Goal: Task Accomplishment & Management: Use online tool/utility

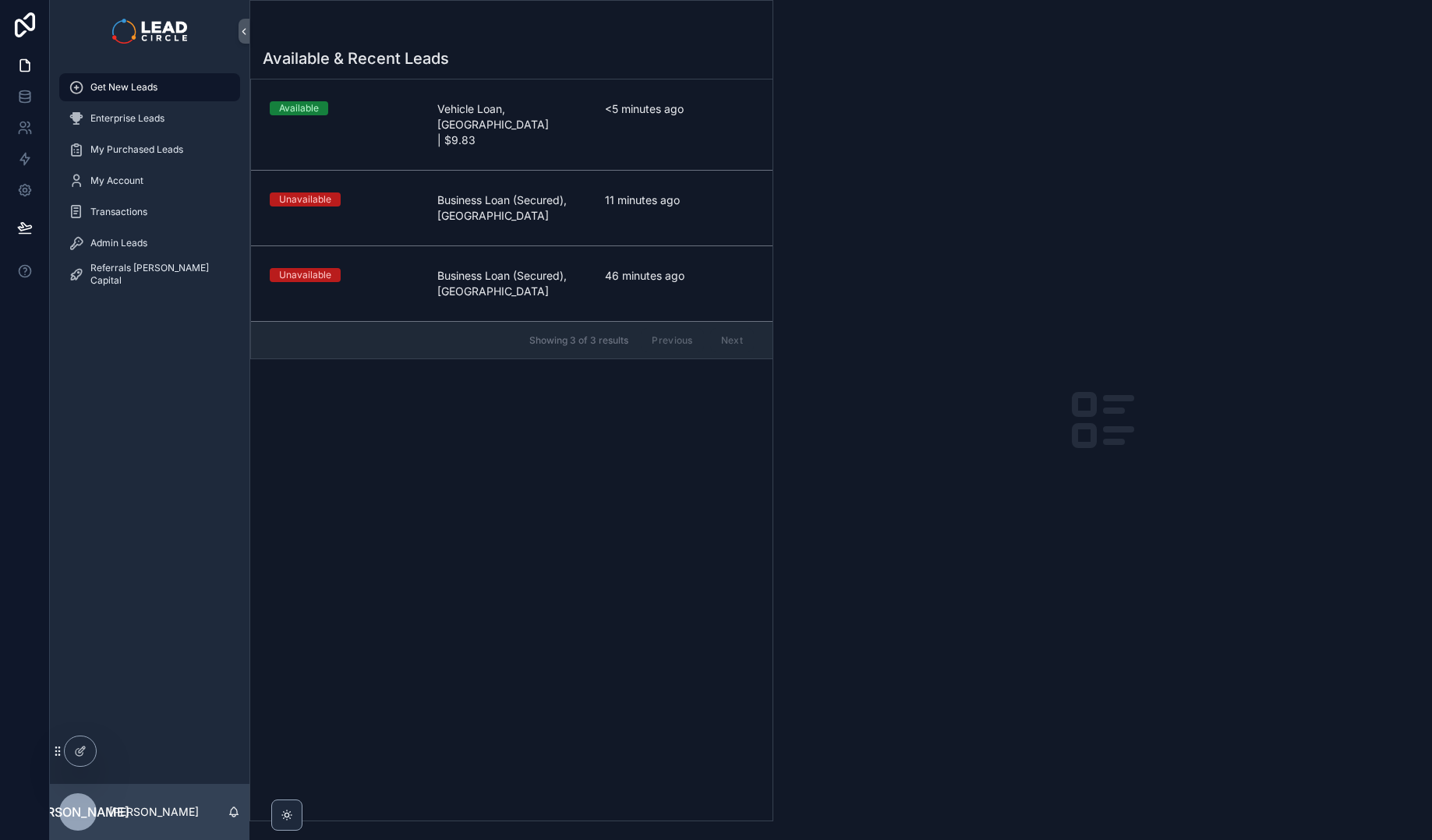
click at [528, 61] on div "Available & Recent Leads" at bounding box center [512, 58] width 498 height 22
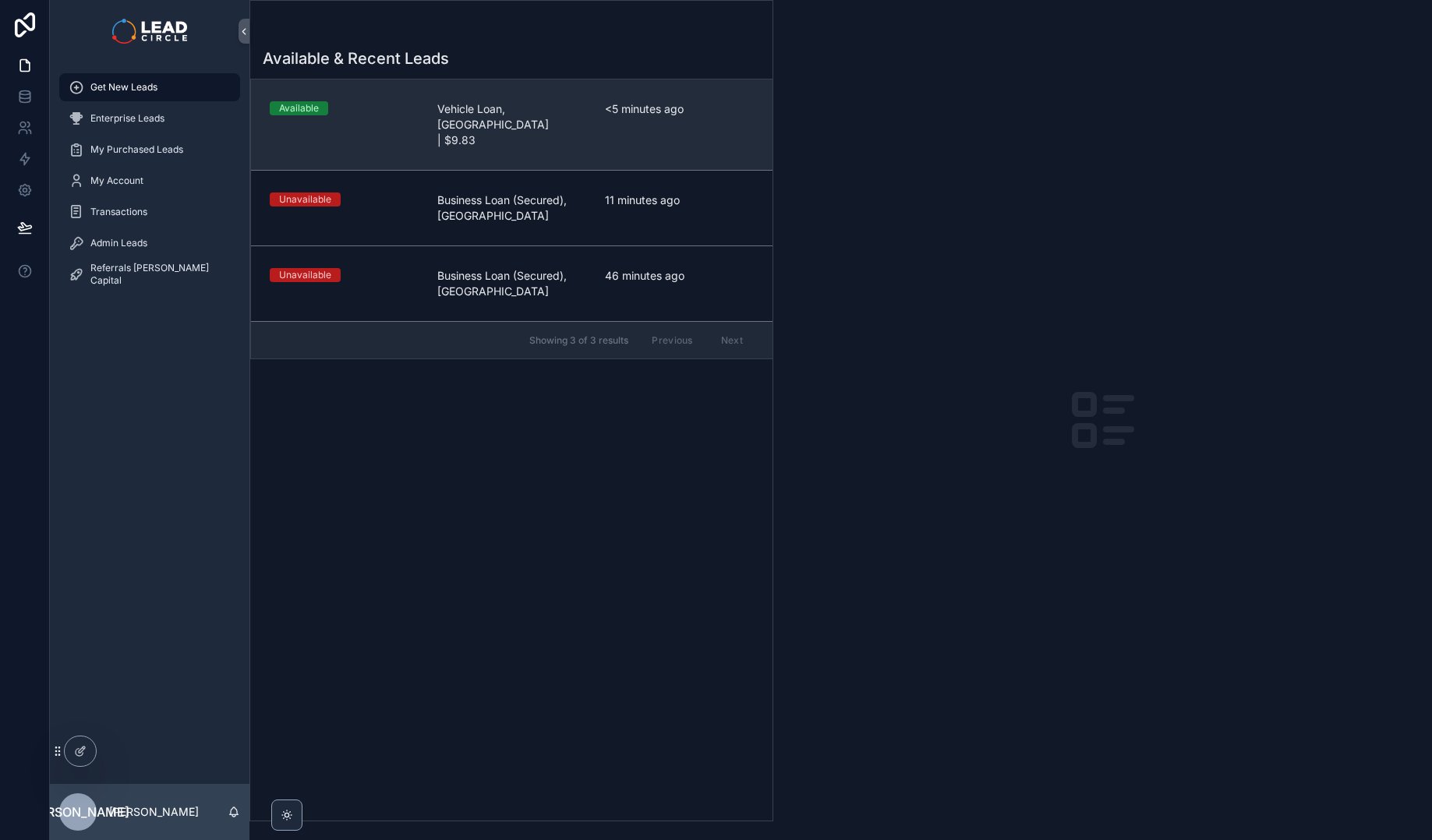
click at [541, 120] on link "Available Vehicle Loan, [GEOGRAPHIC_DATA] | $9.83 <5 minutes ago" at bounding box center [512, 124] width 521 height 91
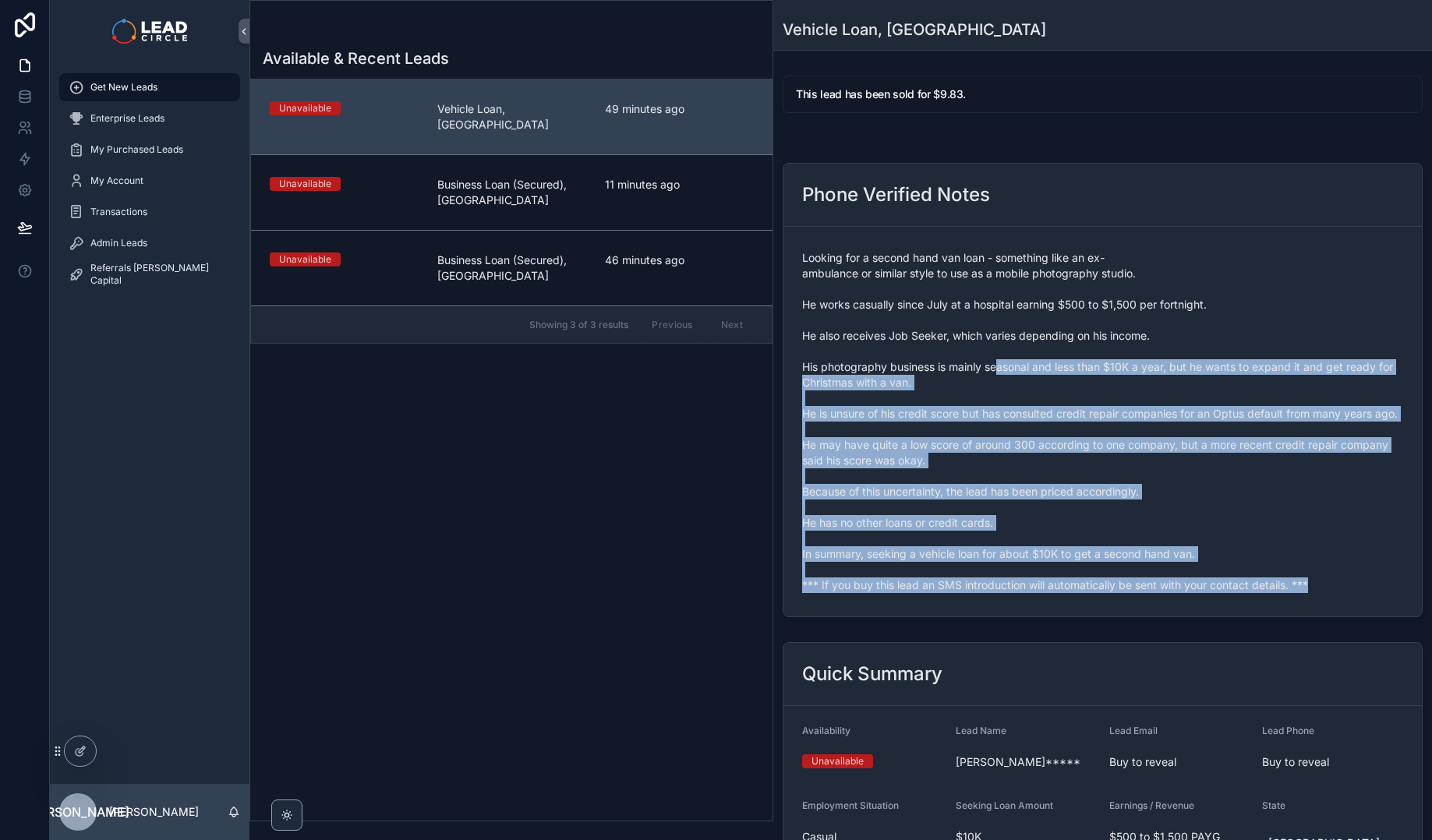
drag, startPoint x: 1000, startPoint y: 359, endPoint x: 1133, endPoint y: 636, distance: 307.3
click at [1133, 623] on div "Phone Verified Notes Looking for a second hand van loan - something like an ex-…" at bounding box center [1102, 390] width 658 height 466
drag, startPoint x: 1097, startPoint y: 542, endPoint x: 965, endPoint y: 341, distance: 240.5
click at [965, 341] on form "Looking for a second hand van loan - something like an ex-ambulance or similar …" at bounding box center [1102, 422] width 639 height 390
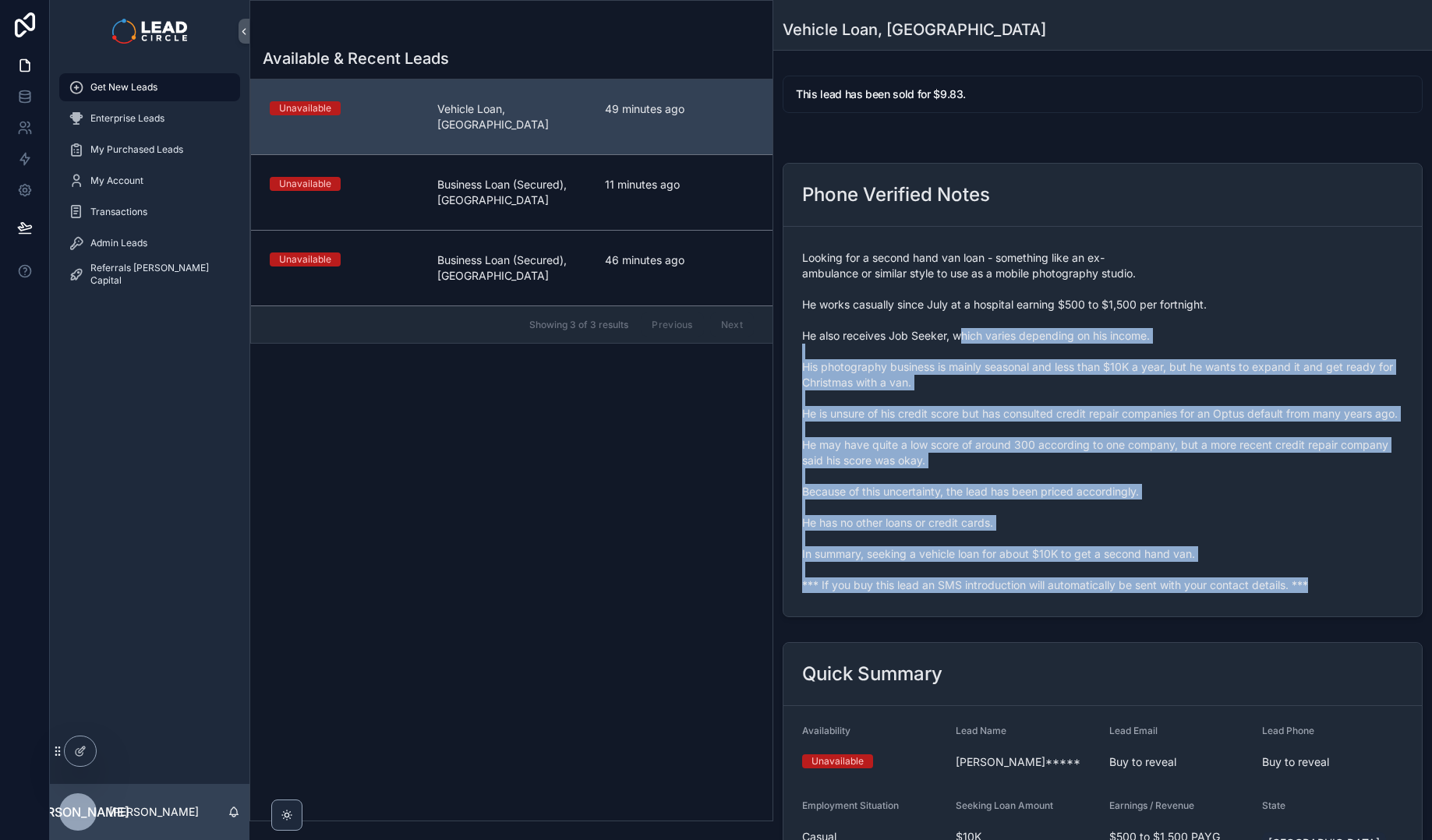
click at [965, 341] on span "Looking for a second hand van loan - something like an ex-ambulance or similar …" at bounding box center [1102, 422] width 601 height 343
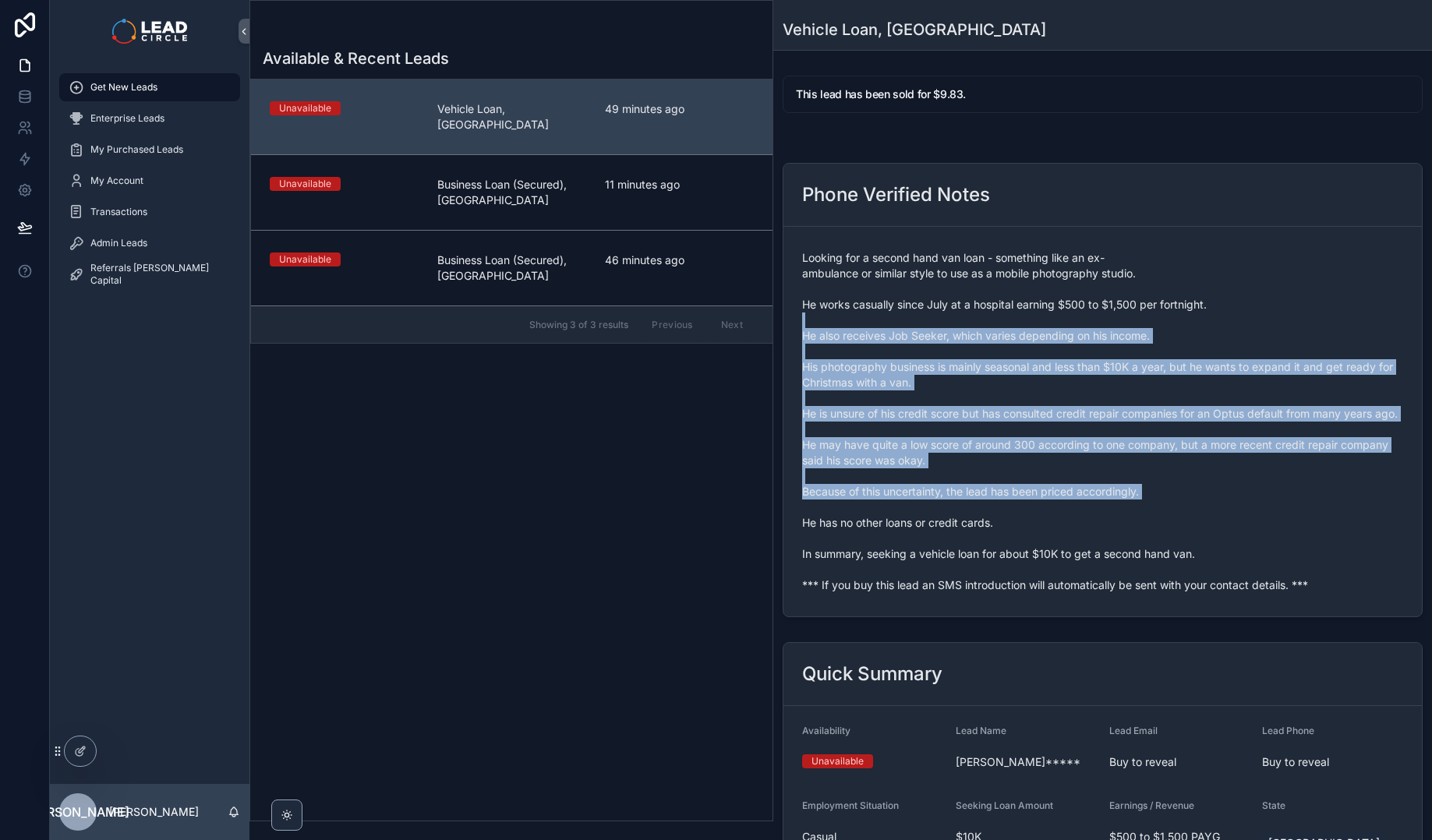
drag, startPoint x: 961, startPoint y: 322, endPoint x: 1080, endPoint y: 557, distance: 263.4
click at [1080, 557] on span "Looking for a second hand van loan - something like an ex-ambulance or similar …" at bounding box center [1102, 422] width 601 height 343
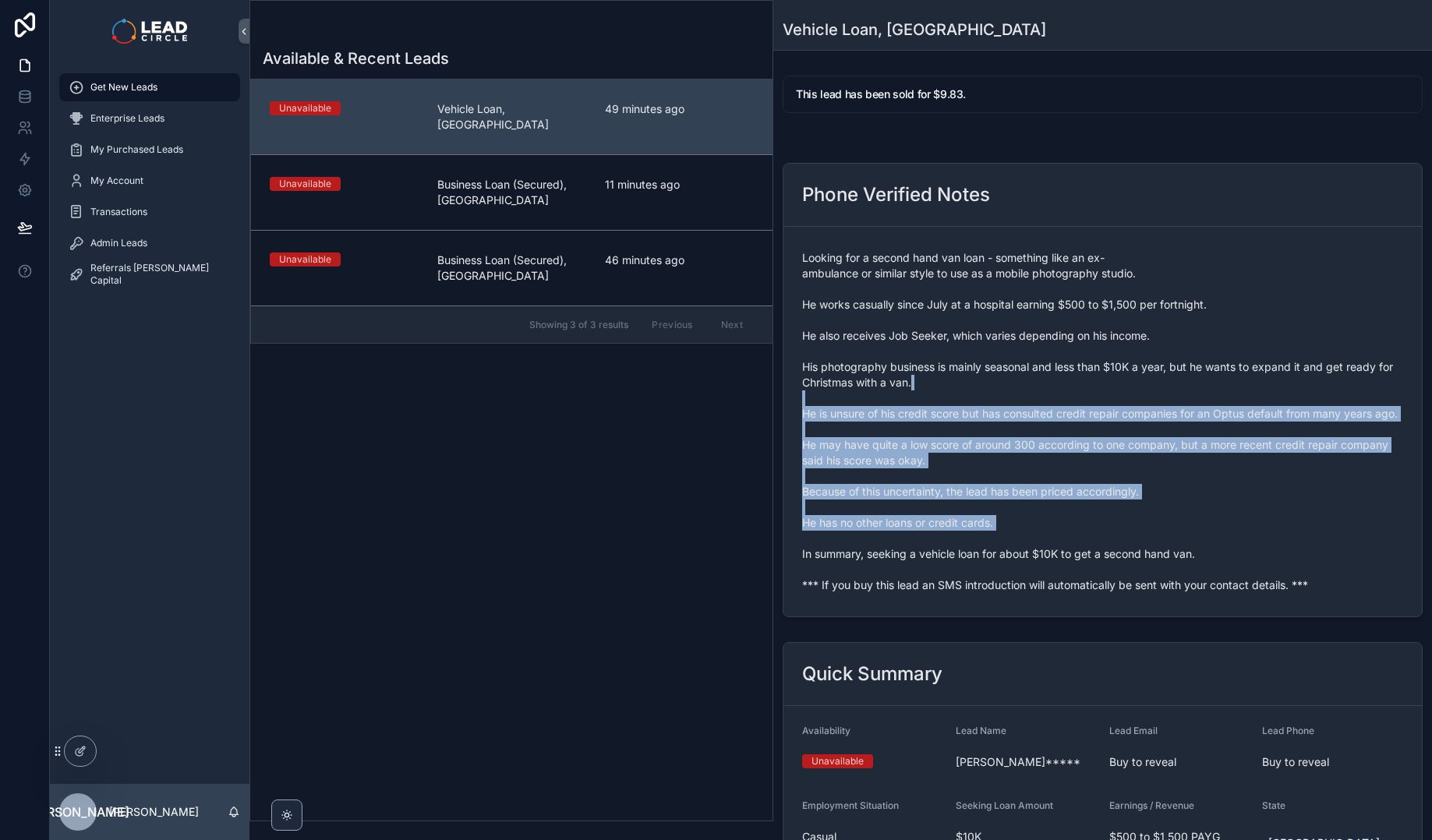
drag, startPoint x: 1080, startPoint y: 557, endPoint x: 980, endPoint y: 376, distance: 206.8
click at [981, 376] on span "Looking for a second hand van loan - something like an ex-ambulance or similar …" at bounding box center [1102, 422] width 601 height 343
click at [980, 376] on span "Looking for a second hand van loan - something like an ex-ambulance or similar …" at bounding box center [1102, 422] width 601 height 343
drag, startPoint x: 980, startPoint y: 376, endPoint x: 1104, endPoint y: 559, distance: 221.1
click at [1103, 559] on span "Looking for a second hand van loan - something like an ex-ambulance or similar …" at bounding box center [1102, 422] width 601 height 343
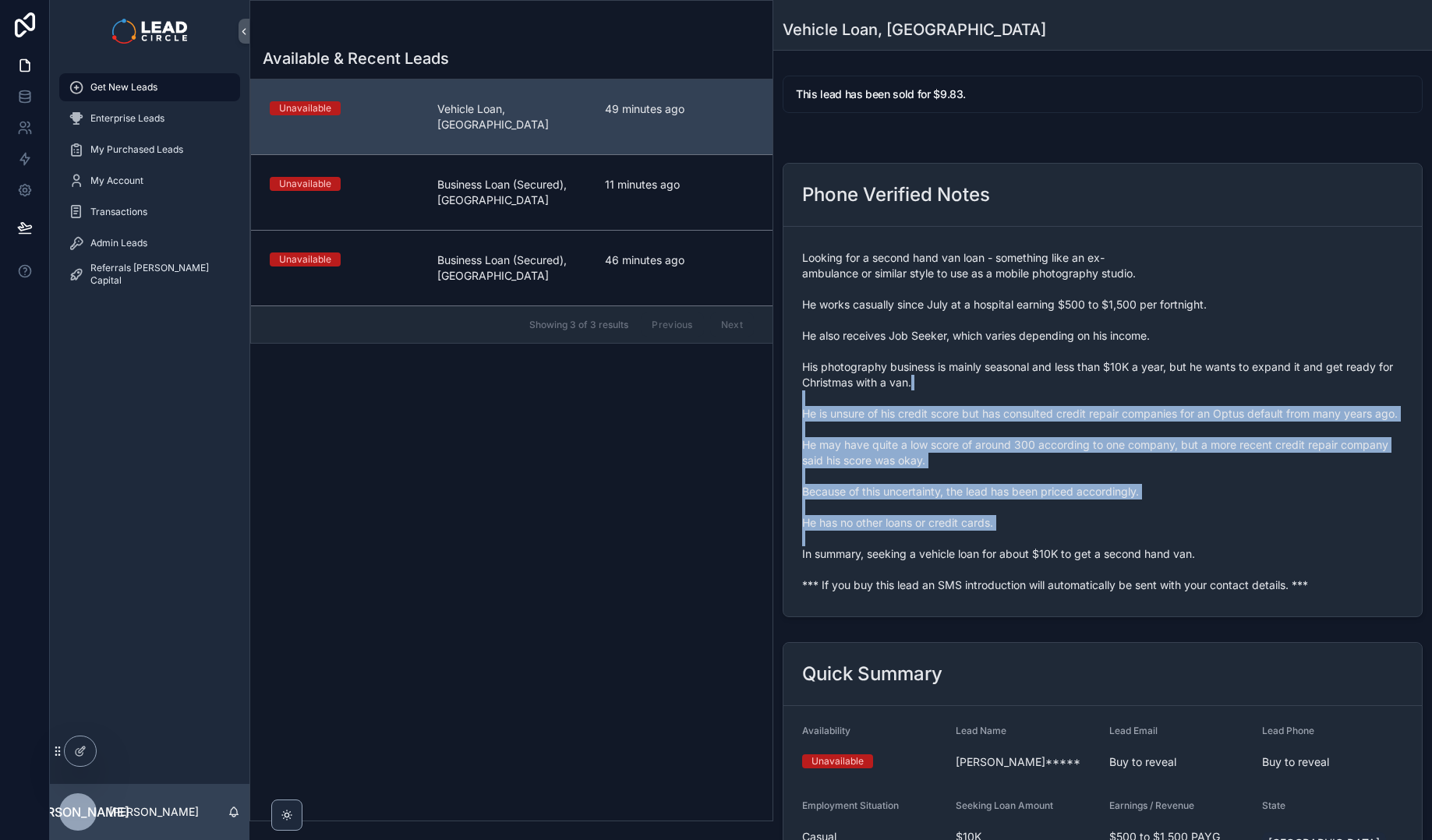
click at [1104, 558] on span "Looking for a second hand van loan - something like an ex-ambulance or similar …" at bounding box center [1102, 422] width 601 height 343
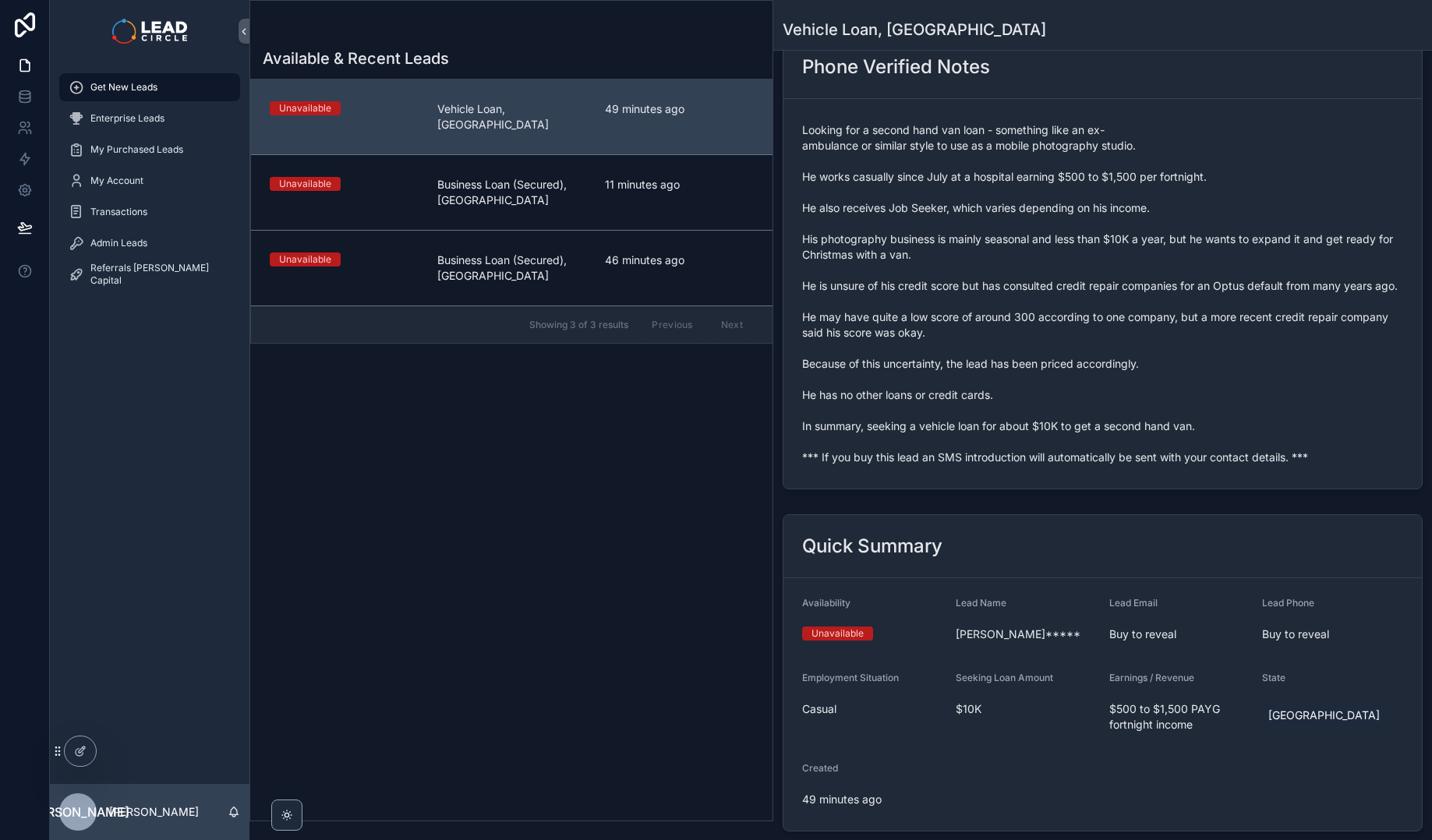
scroll to position [308, 0]
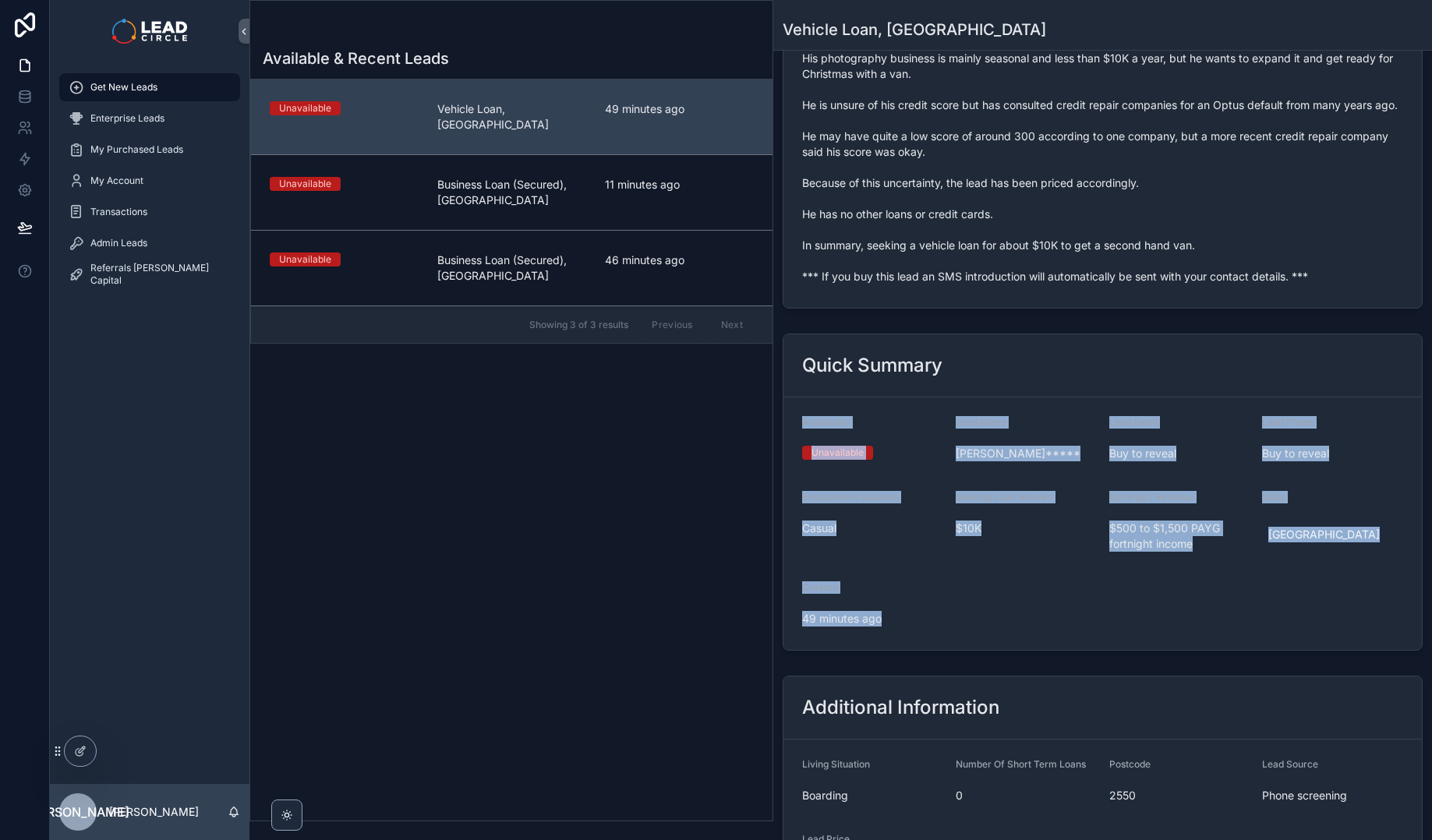
drag, startPoint x: 958, startPoint y: 581, endPoint x: 805, endPoint y: 409, distance: 230.2
click at [805, 409] on div "Quick Summary Availability Unavailable Lead Name [PERSON_NAME]***** Lead Email …" at bounding box center [1102, 492] width 640 height 317
click at [805, 397] on div "Quick Summary" at bounding box center [1102, 365] width 639 height 63
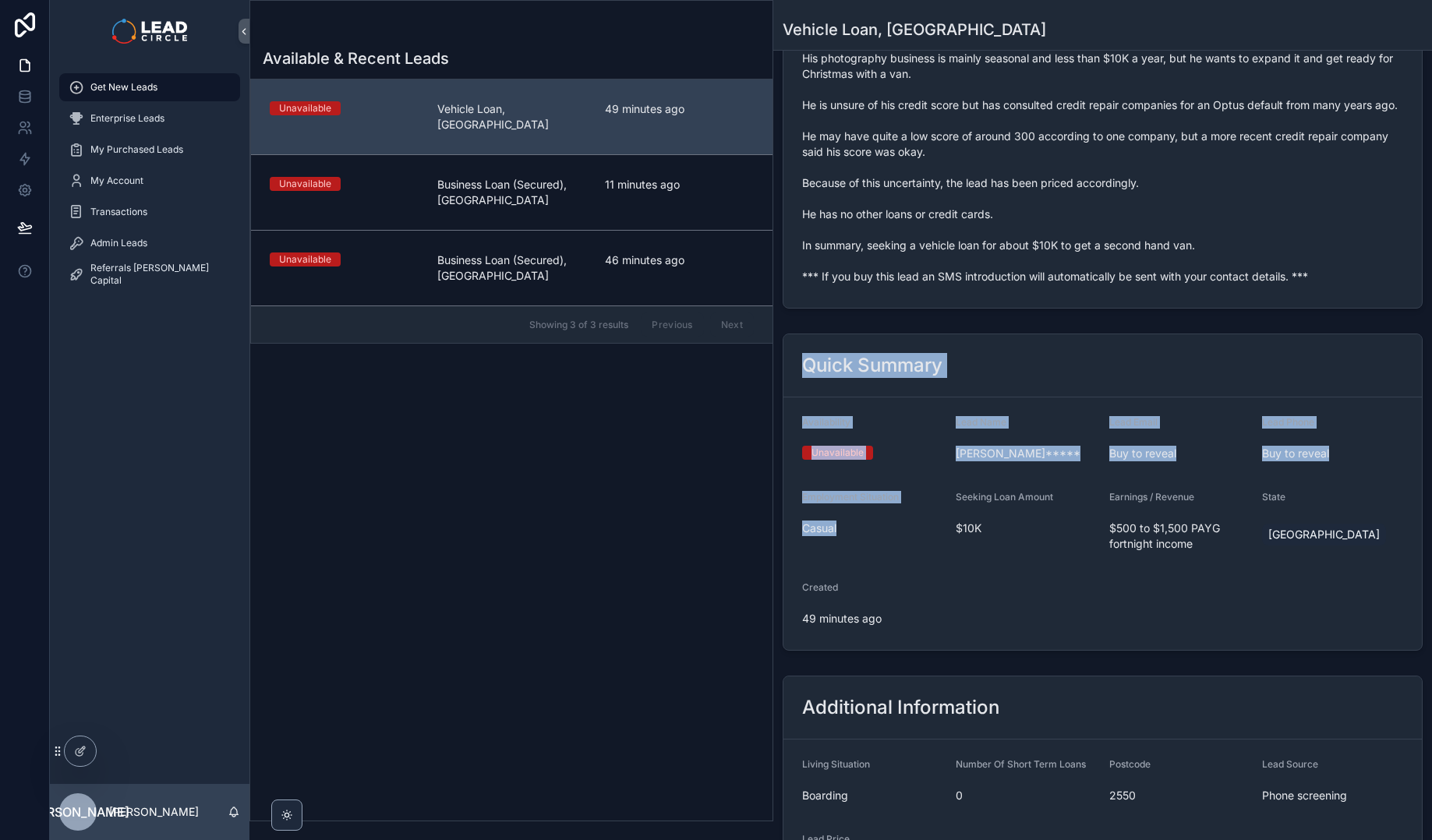
drag, startPoint x: 800, startPoint y: 370, endPoint x: 927, endPoint y: 581, distance: 246.3
click at [927, 581] on div "Quick Summary Availability Unavailable Lead Name [PERSON_NAME]***** Lead Email …" at bounding box center [1102, 492] width 640 height 317
click at [927, 581] on form "Availability Unavailable Lead Name [PERSON_NAME]***** Lead Email Buy to reveal …" at bounding box center [1102, 524] width 639 height 253
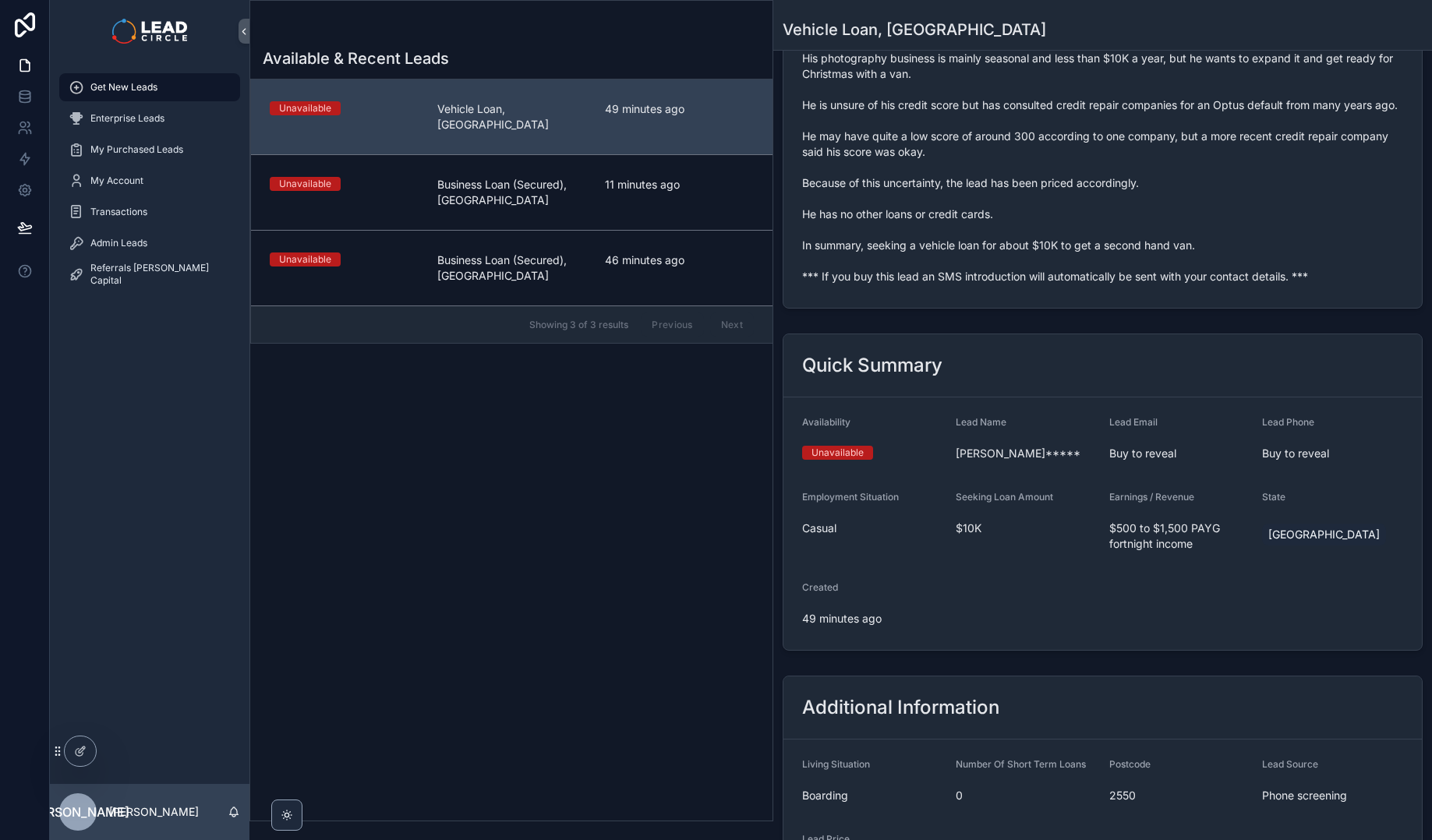
scroll to position [493, 0]
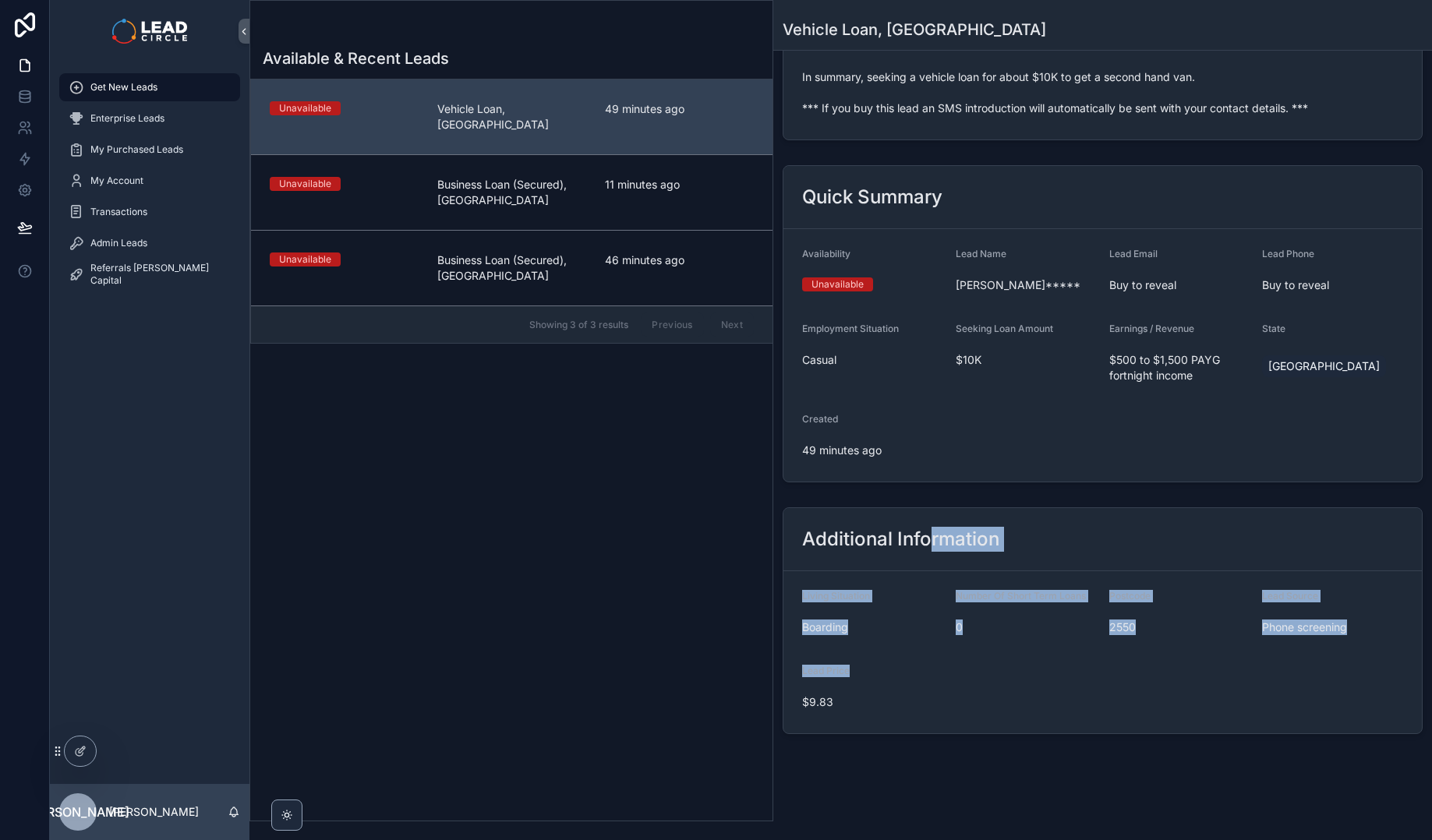
drag, startPoint x: 927, startPoint y: 527, endPoint x: 965, endPoint y: 687, distance: 164.5
click at [965, 687] on div "Additional Information Living Situation Boarding Number Of Short Term Loans 0 P…" at bounding box center [1102, 621] width 640 height 227
click at [966, 687] on form "Living Situation Boarding Number Of Short Term Loans 0 Postcode 2550 Lead Sourc…" at bounding box center [1102, 652] width 639 height 162
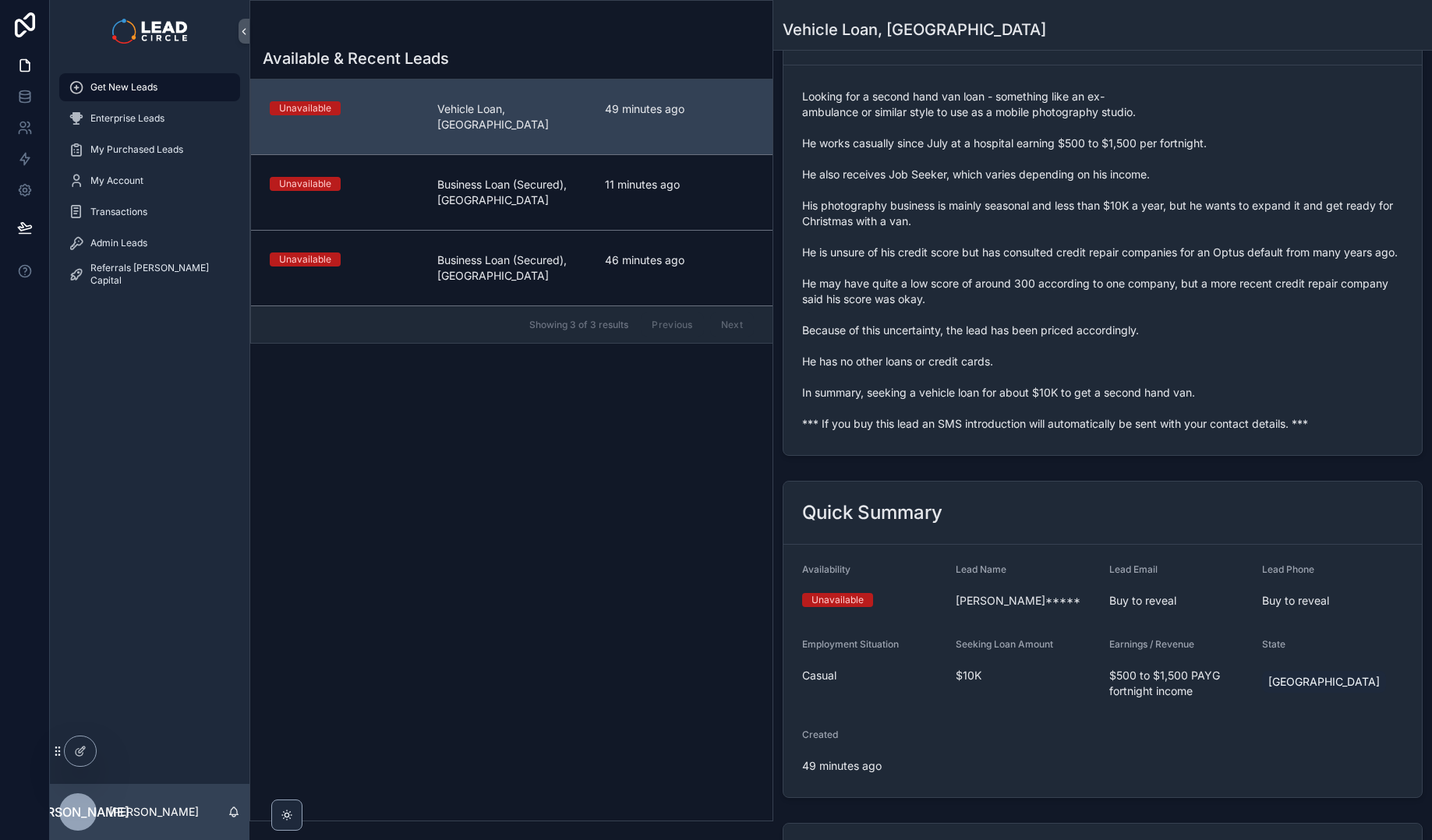
scroll to position [0, 0]
